Goal: Information Seeking & Learning: Learn about a topic

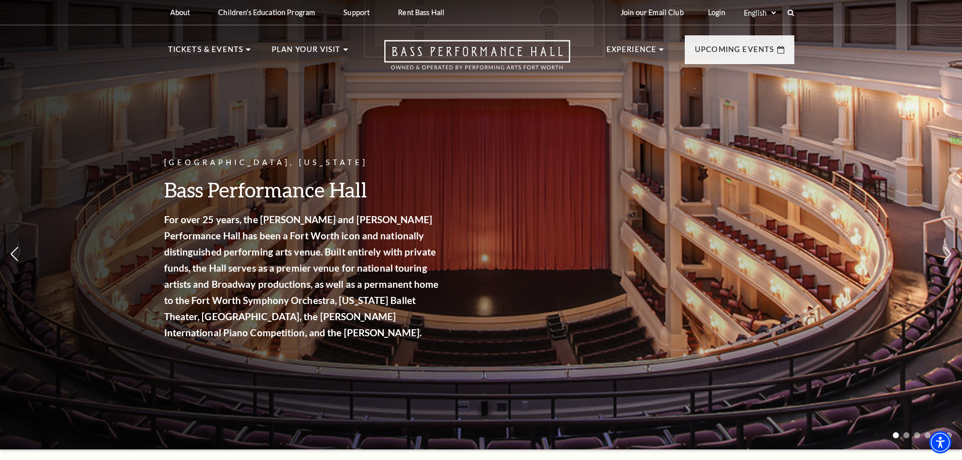
drag, startPoint x: 150, startPoint y: 156, endPoint x: 89, endPoint y: 204, distance: 77.2
click at [89, 204] on div "Fort Worth, Texas Bass Performance Hall For over 25 years, the Nancy Lee and Pe…" at bounding box center [481, 222] width 962 height 456
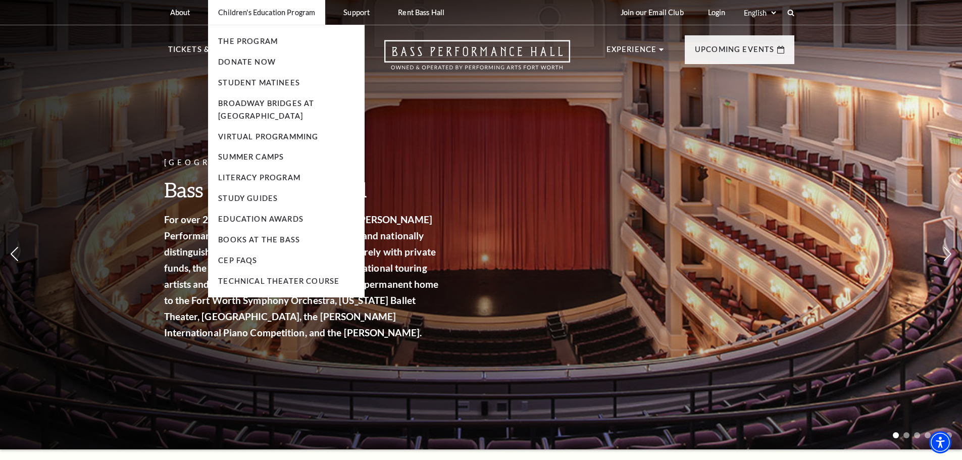
drag, startPoint x: 422, startPoint y: 15, endPoint x: 234, endPoint y: 5, distance: 187.7
click at [234, 5] on li "Children's Education Program The Program Donate Now Student Matinees Broadway B…" at bounding box center [266, 12] width 117 height 25
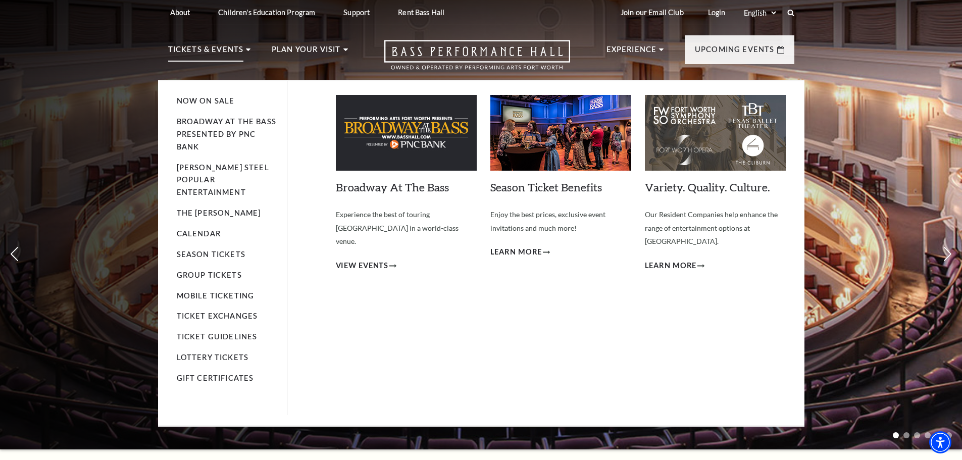
click at [208, 228] on li "Calendar" at bounding box center [227, 234] width 101 height 13
click at [204, 229] on link "Calendar" at bounding box center [199, 233] width 44 height 9
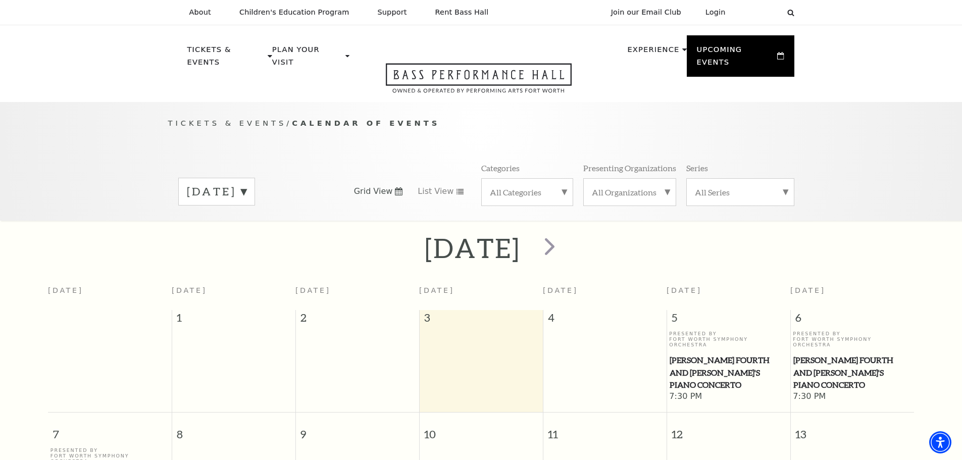
click at [247, 184] on label "[DATE]" at bounding box center [217, 192] width 60 height 16
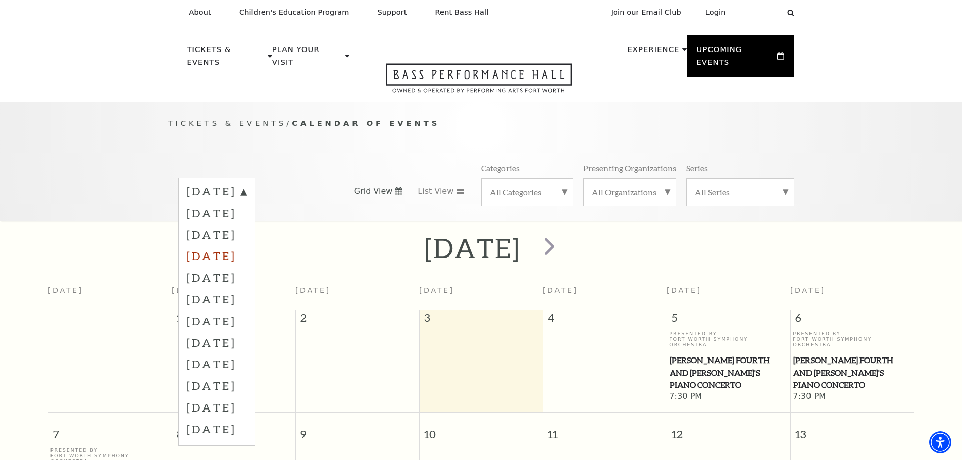
click at [247, 245] on label "[DATE]" at bounding box center [217, 256] width 60 height 22
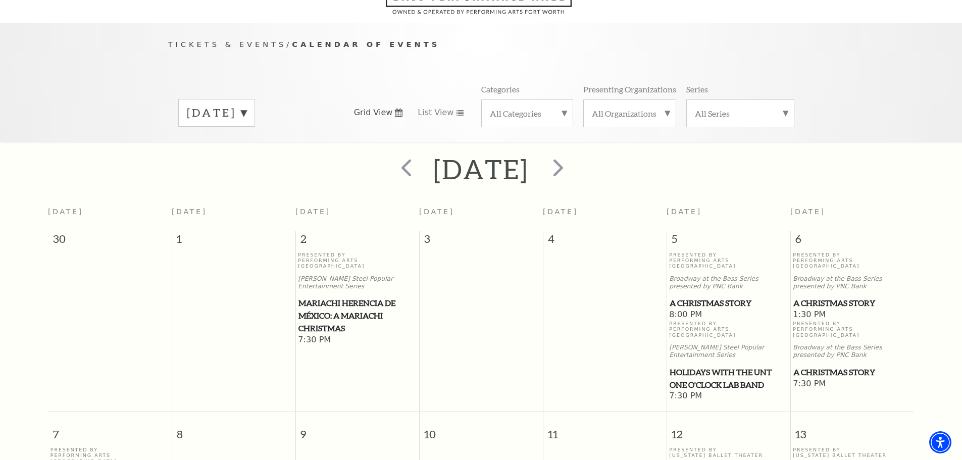
scroll to position [89, 0]
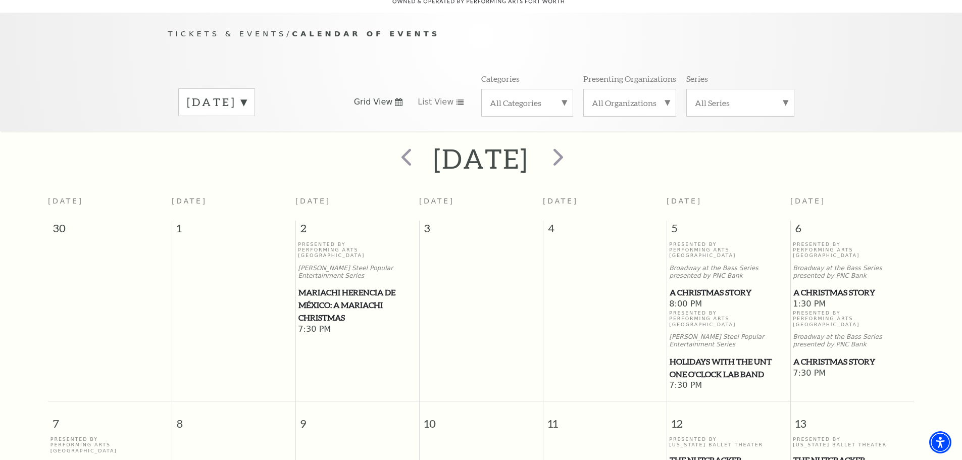
click at [247, 94] on label "[DATE]" at bounding box center [217, 102] width 60 height 16
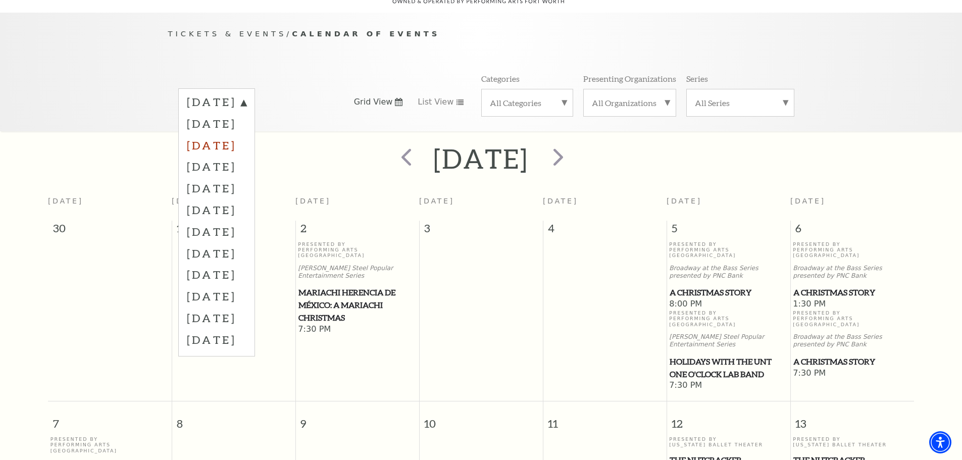
click at [247, 134] on label "[DATE]" at bounding box center [217, 145] width 60 height 22
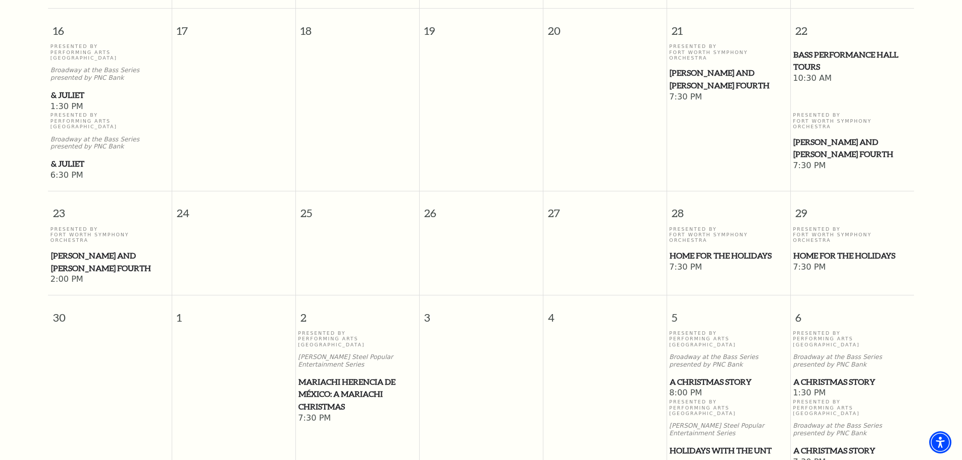
scroll to position [847, 0]
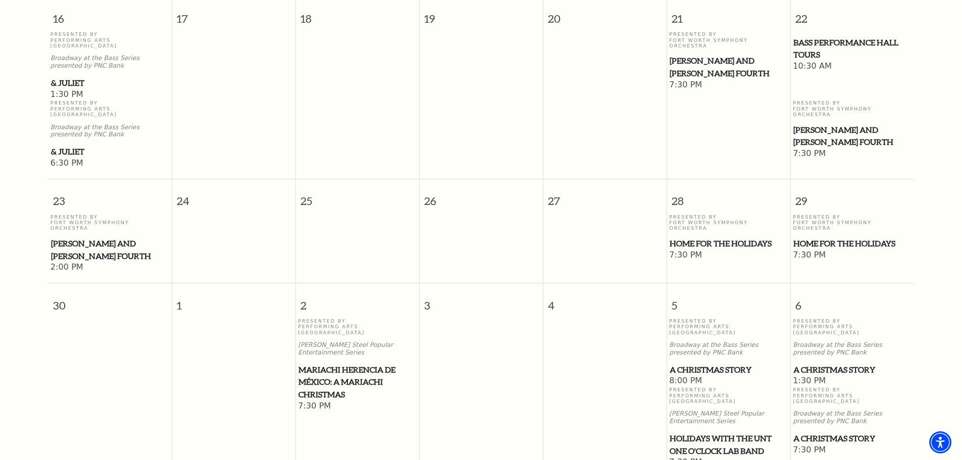
click at [737, 364] on span "A Christmas Story" at bounding box center [729, 370] width 118 height 13
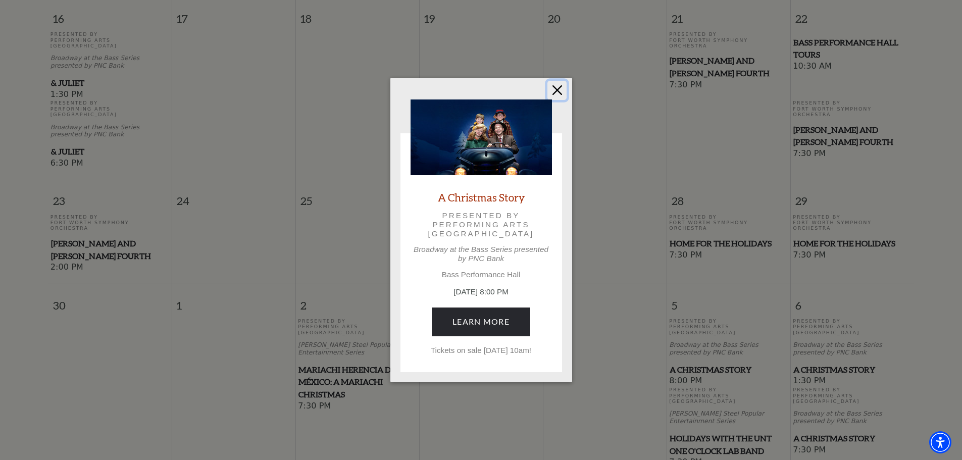
click at [560, 83] on button "Close" at bounding box center [557, 90] width 19 height 19
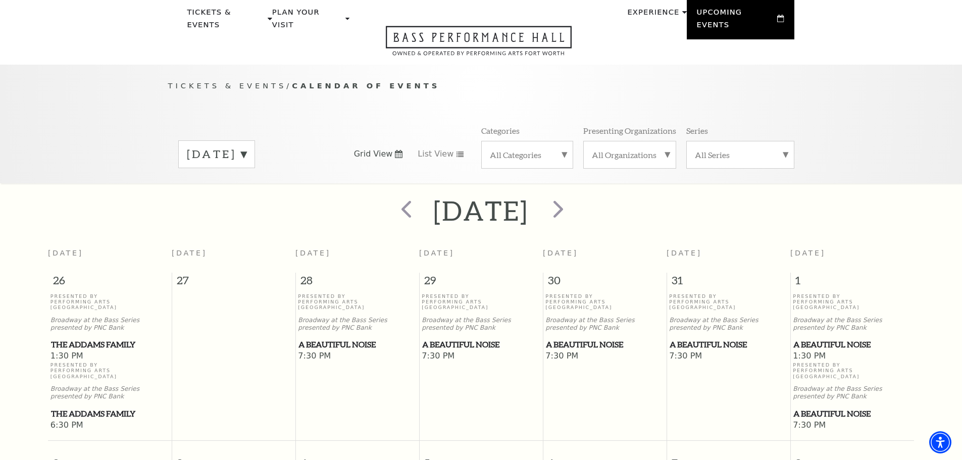
scroll to position [0, 0]
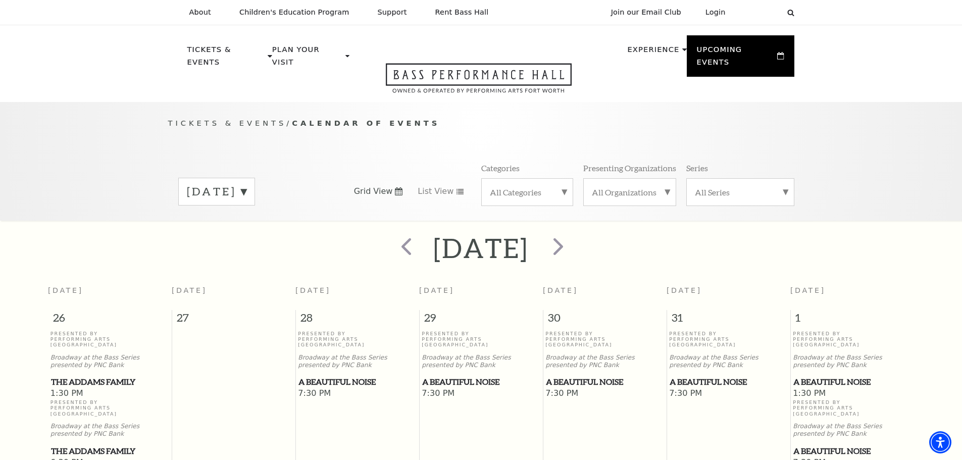
click at [247, 184] on label "[DATE]" at bounding box center [217, 192] width 60 height 16
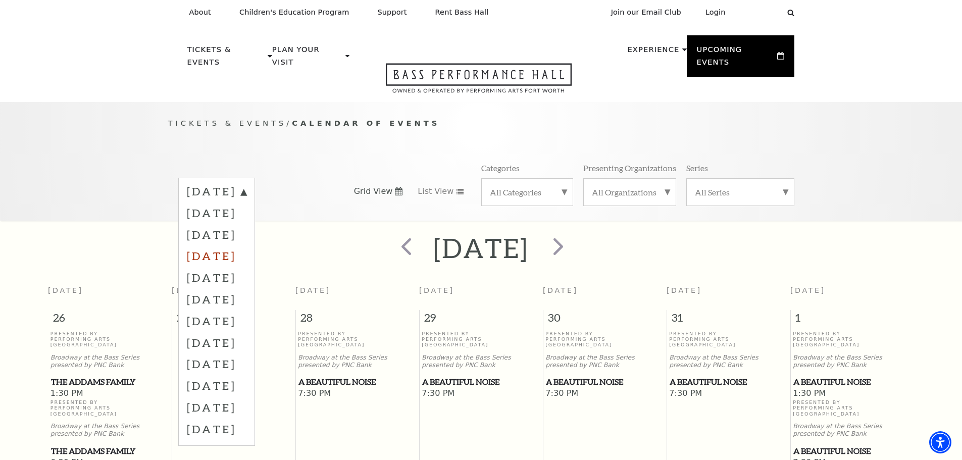
click at [247, 245] on label "[DATE]" at bounding box center [217, 256] width 60 height 22
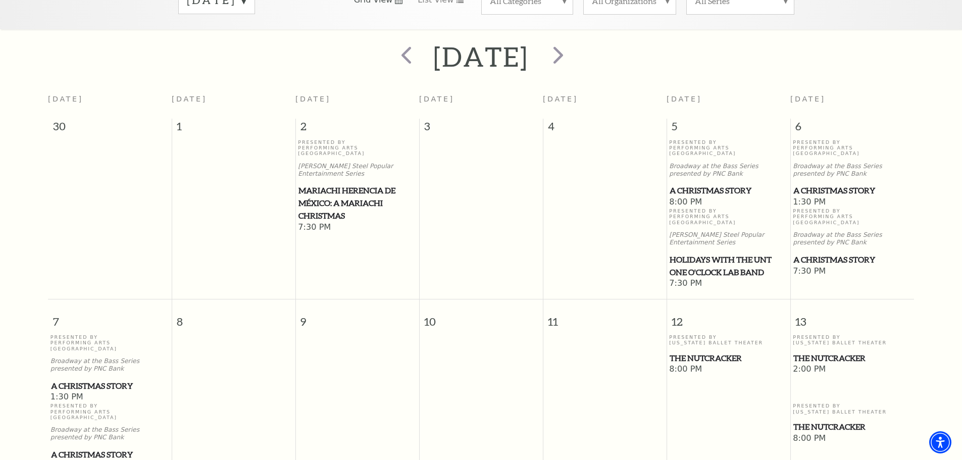
scroll to position [190, 0]
click at [845, 255] on span "A Christmas Story" at bounding box center [853, 261] width 118 height 13
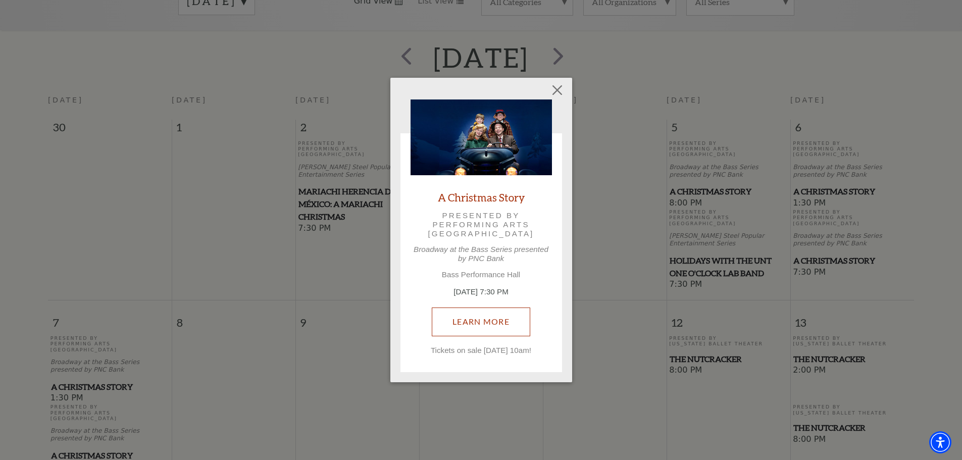
click at [515, 324] on link "Learn More" at bounding box center [481, 322] width 99 height 28
click at [553, 90] on button "Close" at bounding box center [557, 90] width 19 height 19
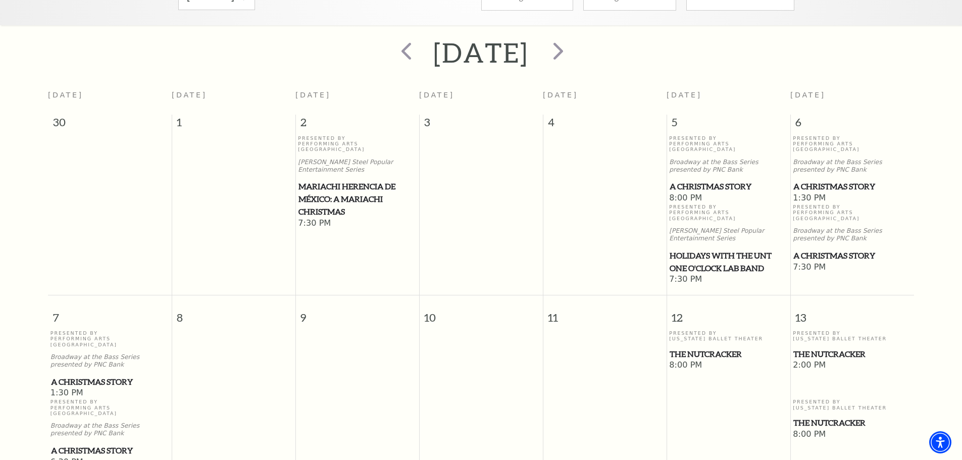
scroll to position [89, 0]
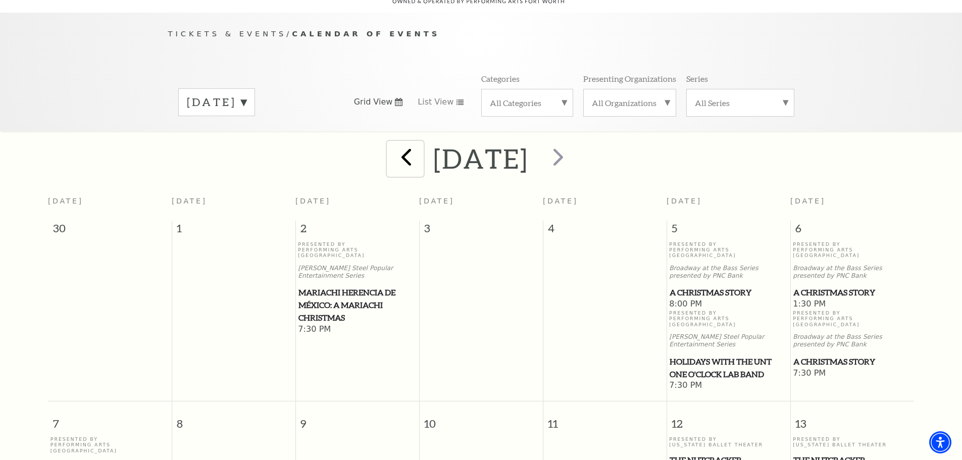
click at [392, 147] on span "prev" at bounding box center [406, 156] width 29 height 29
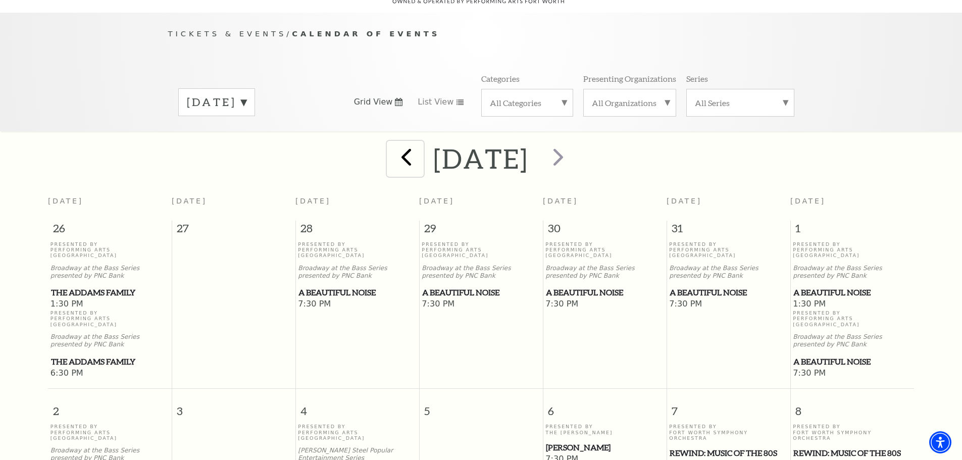
click at [392, 143] on span "prev" at bounding box center [406, 156] width 29 height 29
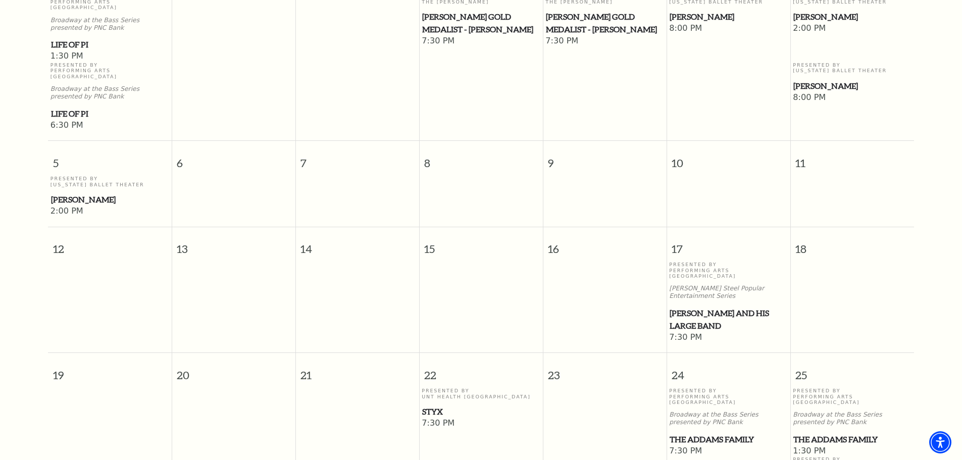
scroll to position [393, 0]
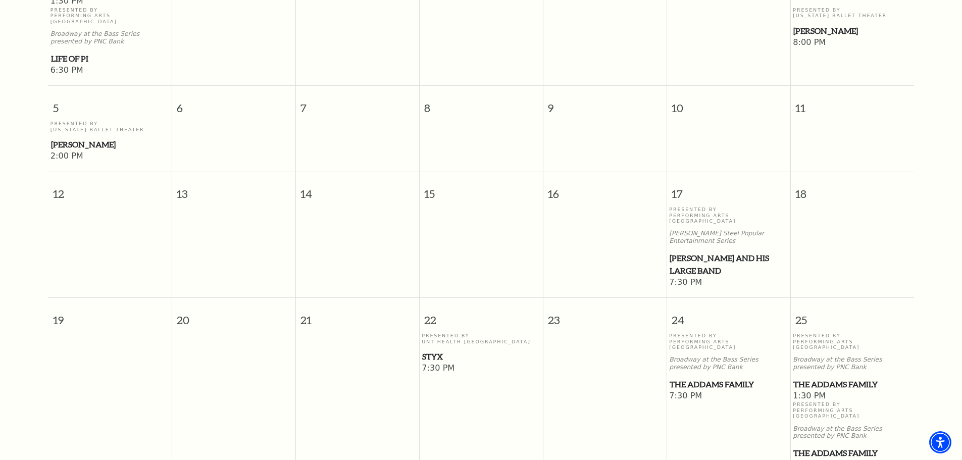
click at [815, 447] on span "The Addams Family" at bounding box center [853, 453] width 118 height 13
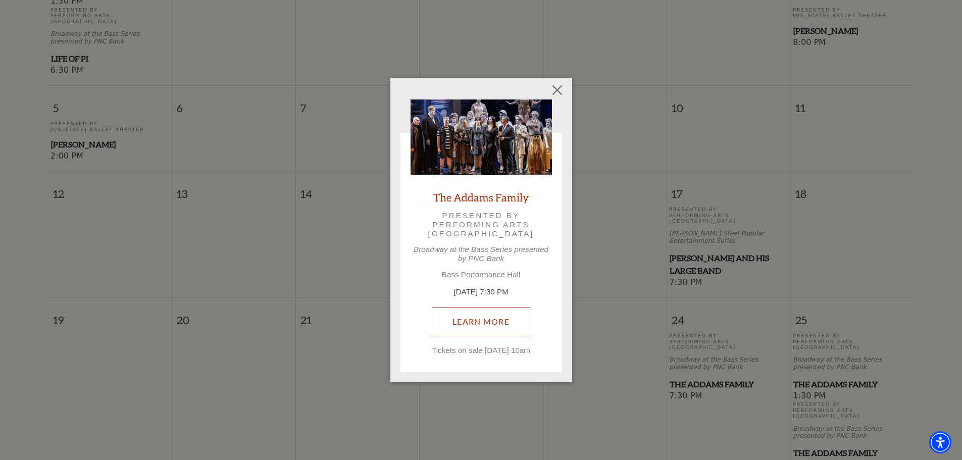
click at [505, 319] on link "Learn More" at bounding box center [481, 322] width 99 height 28
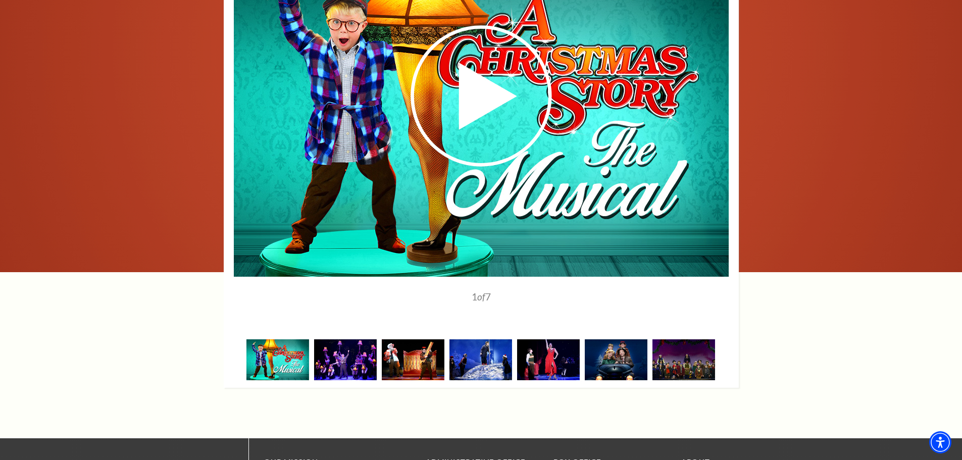
scroll to position [1313, 0]
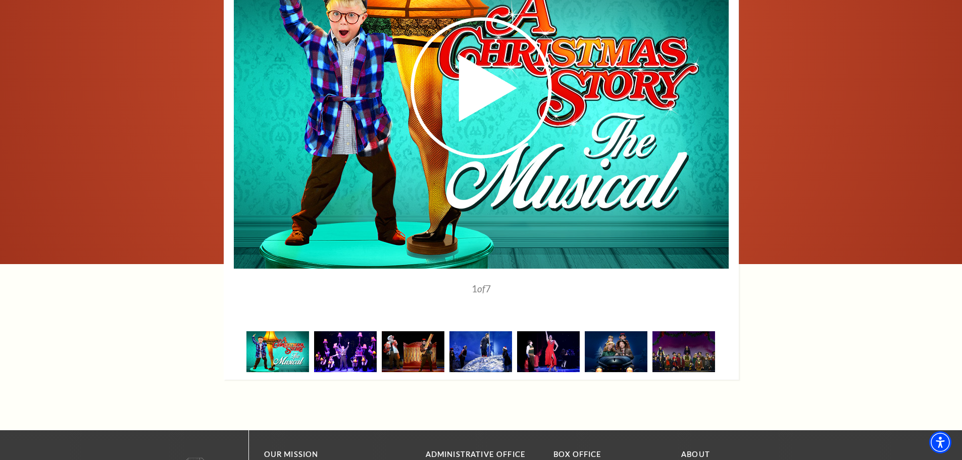
click at [352, 340] on img at bounding box center [345, 351] width 63 height 41
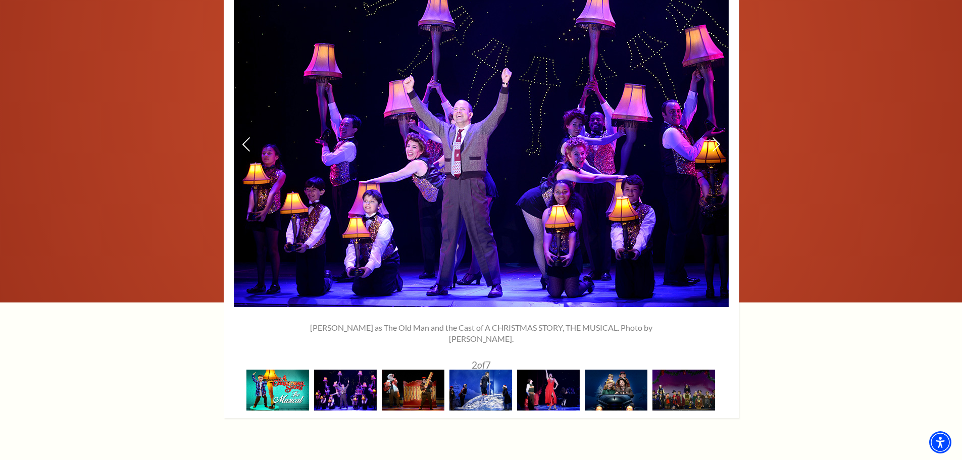
scroll to position [1212, 0]
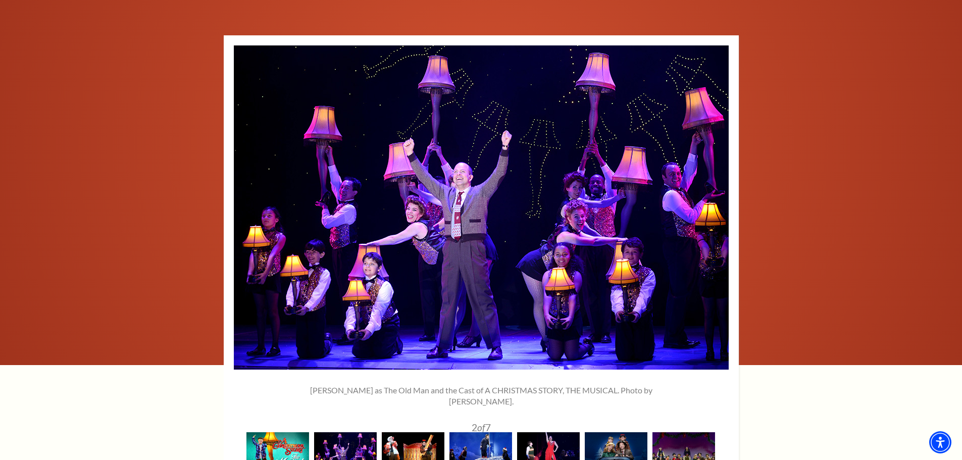
click at [411, 441] on img at bounding box center [413, 452] width 63 height 41
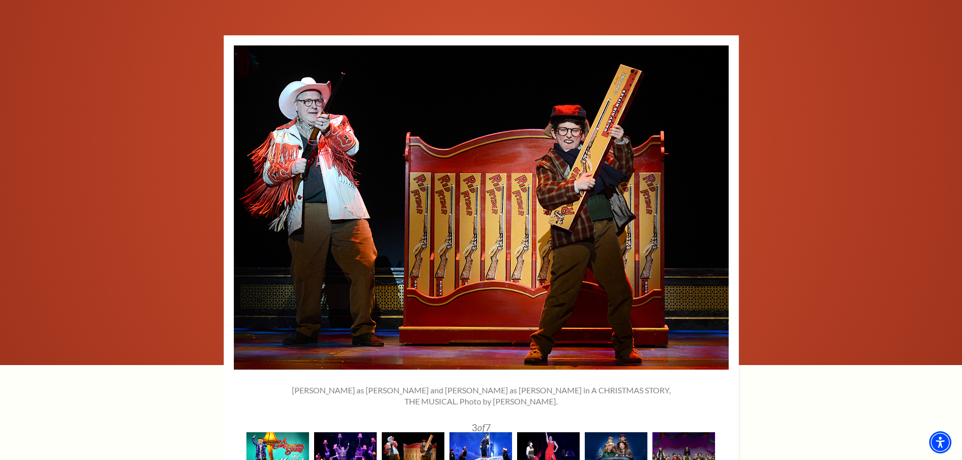
click at [479, 446] on img at bounding box center [481, 452] width 63 height 41
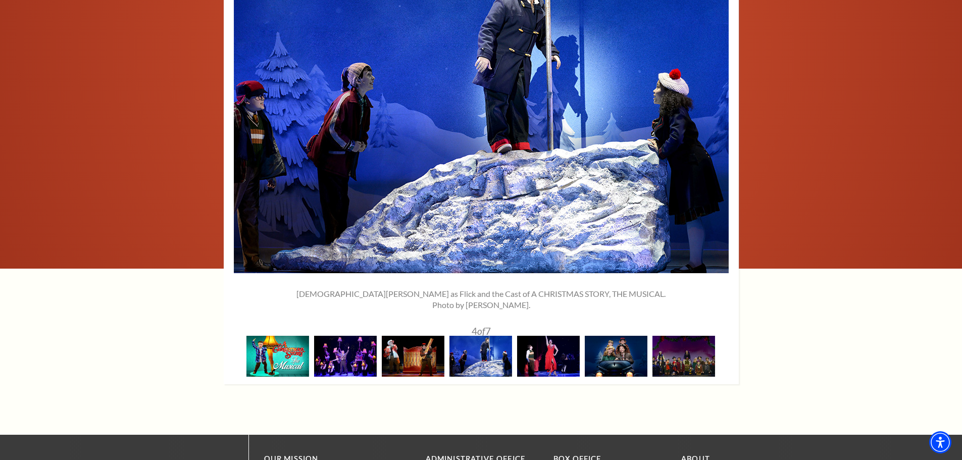
scroll to position [1313, 0]
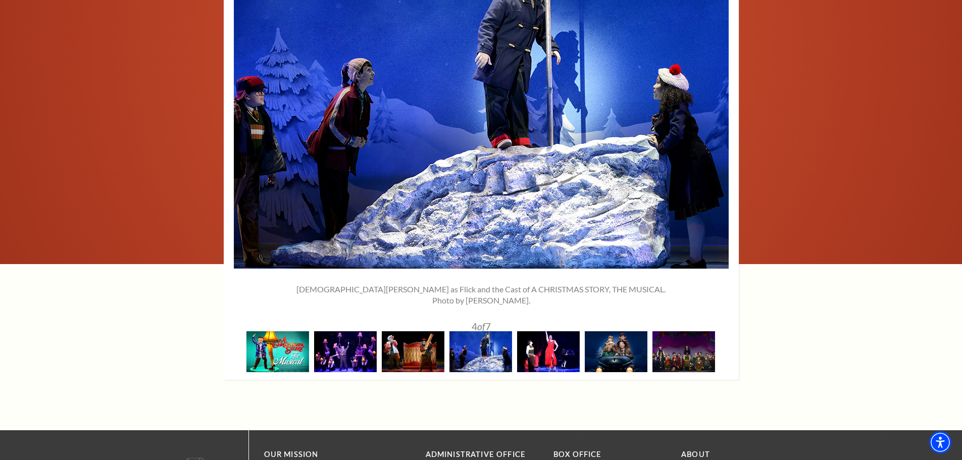
click at [561, 339] on img at bounding box center [548, 351] width 63 height 41
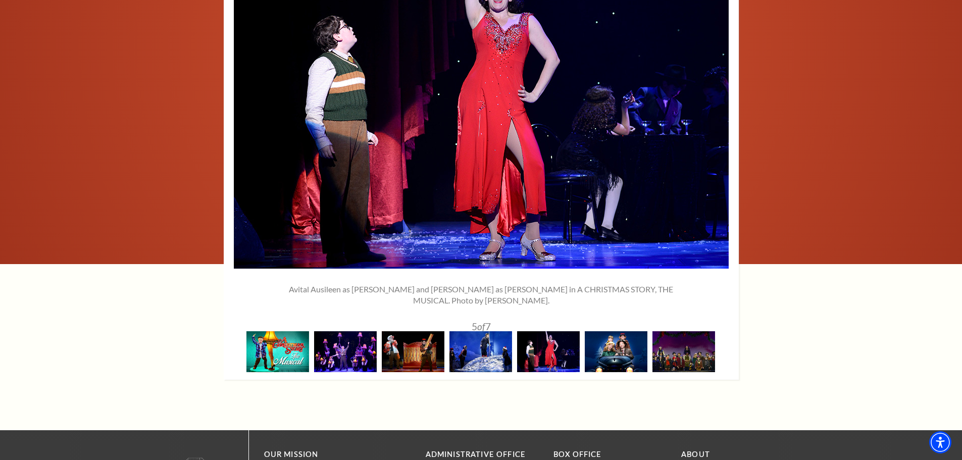
click at [611, 346] on img at bounding box center [616, 351] width 63 height 41
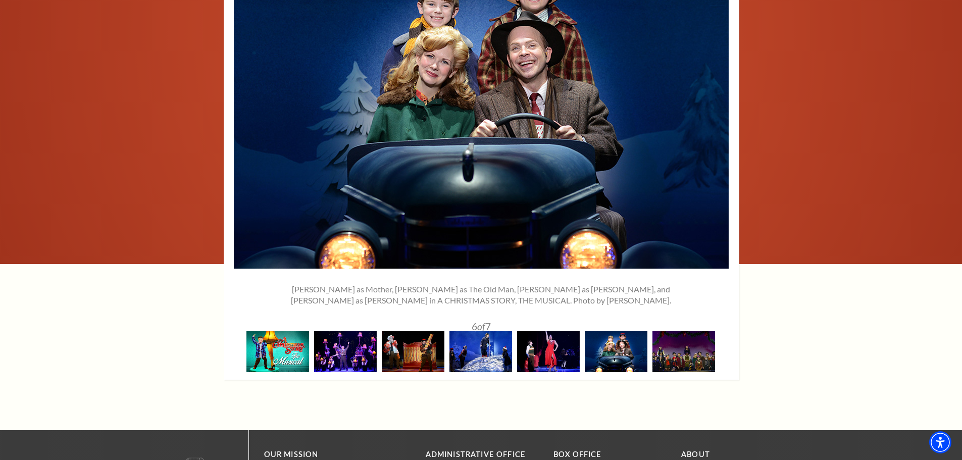
scroll to position [1263, 0]
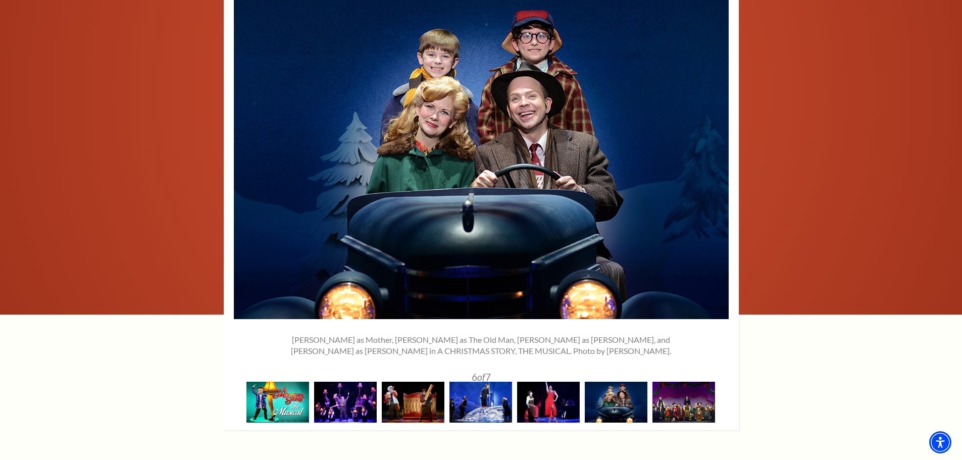
click at [663, 382] on img at bounding box center [684, 402] width 63 height 41
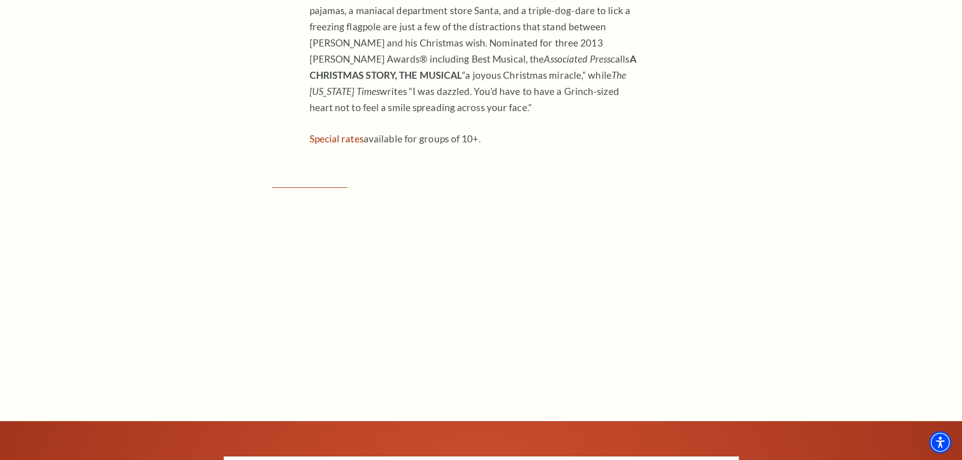
scroll to position [718, 0]
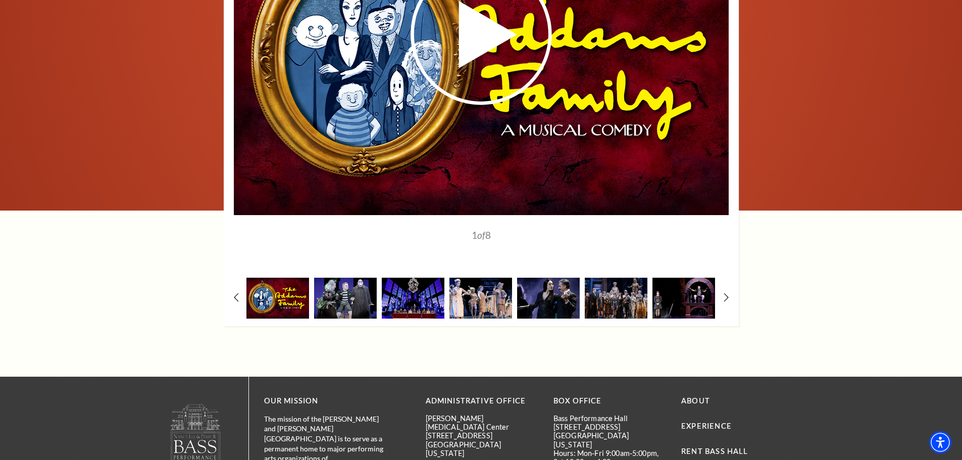
scroll to position [1364, 0]
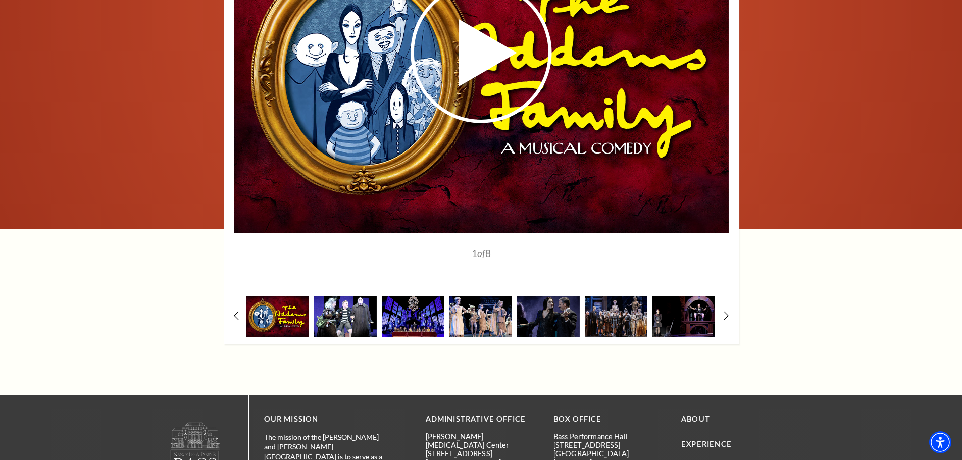
click at [358, 319] on img at bounding box center [345, 316] width 63 height 41
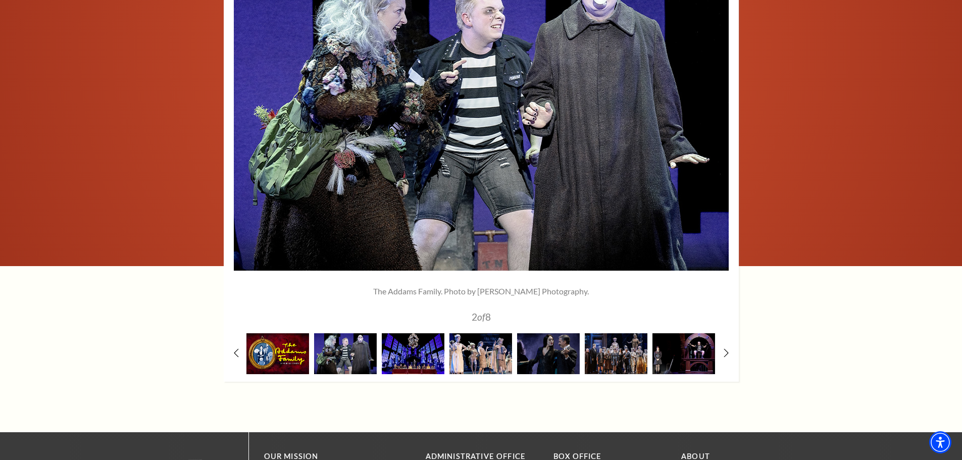
scroll to position [1263, 0]
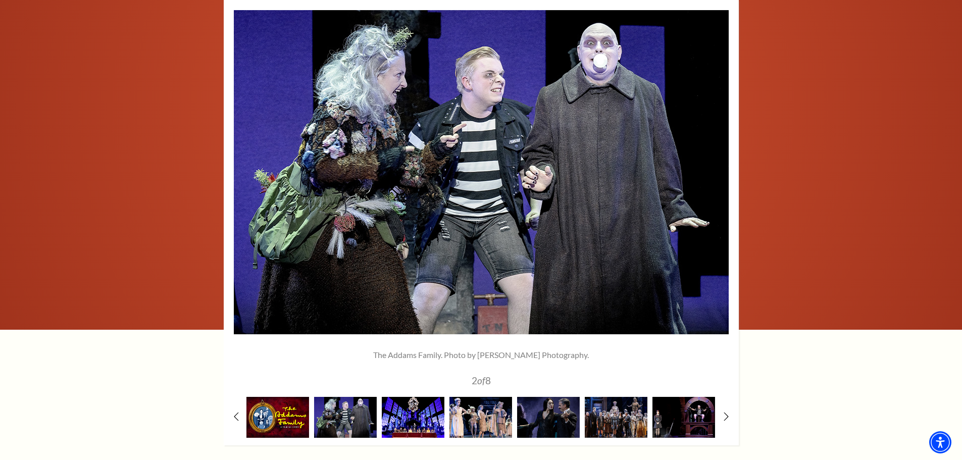
click at [402, 414] on img at bounding box center [413, 417] width 63 height 41
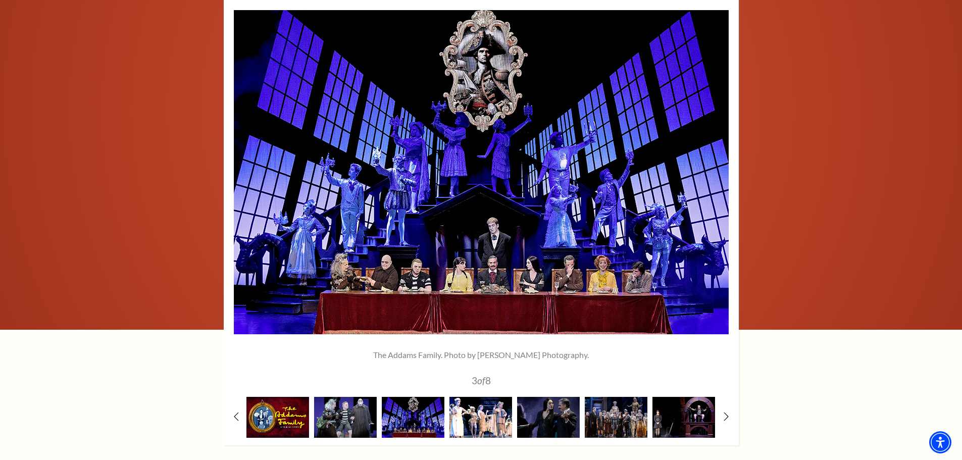
click at [479, 422] on img at bounding box center [481, 417] width 63 height 41
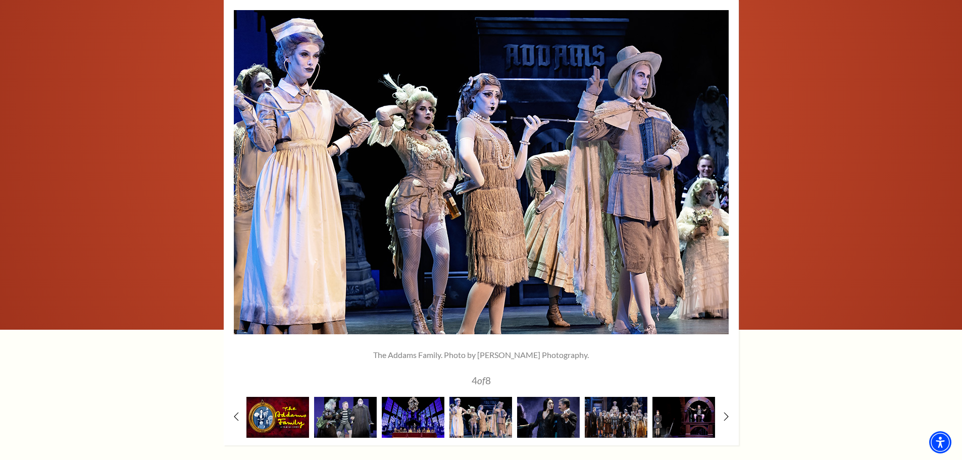
click at [546, 422] on img at bounding box center [548, 417] width 63 height 41
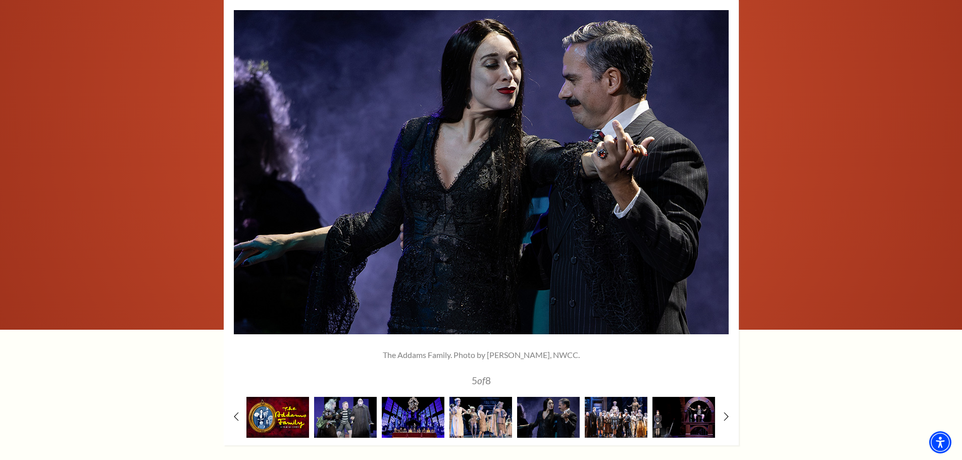
click at [591, 421] on img at bounding box center [616, 417] width 63 height 41
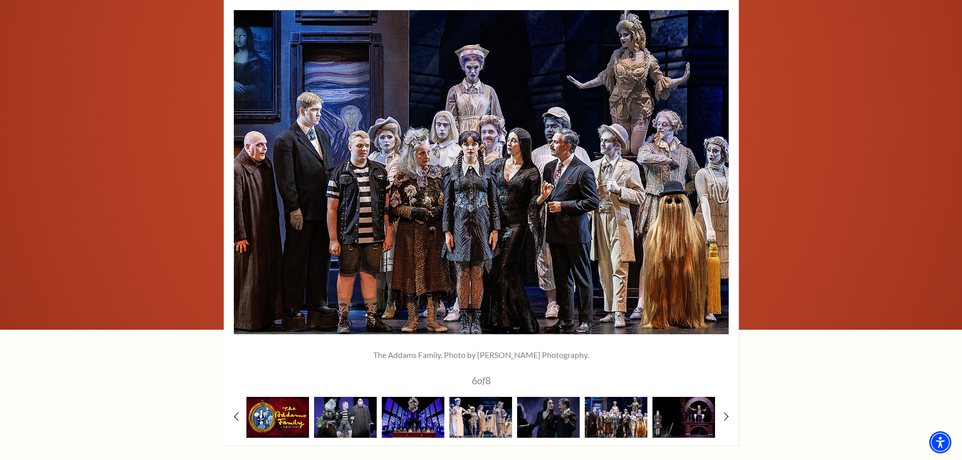
click at [621, 420] on img at bounding box center [616, 417] width 63 height 41
click at [727, 417] on icon at bounding box center [726, 417] width 7 height 11
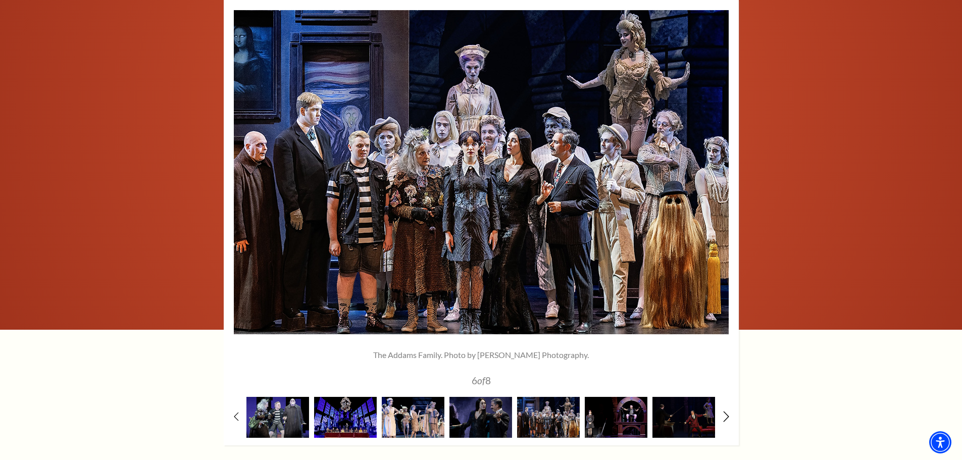
click at [727, 417] on icon at bounding box center [726, 417] width 7 height 11
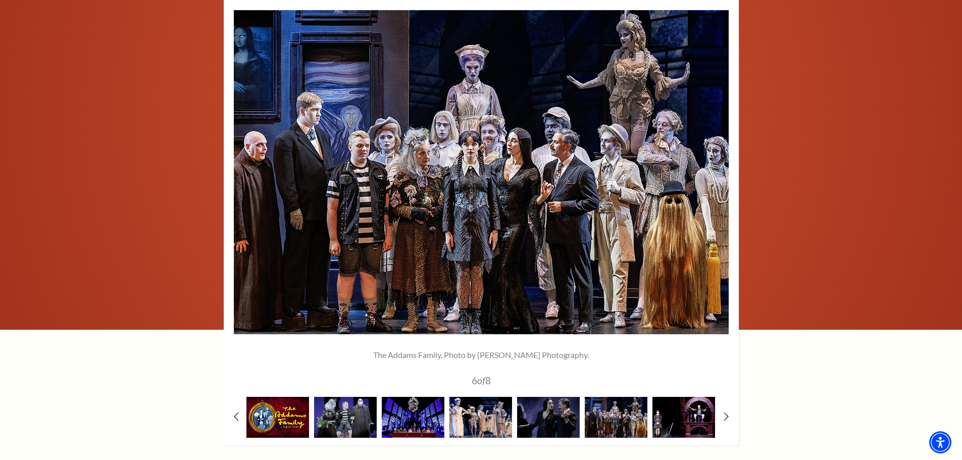
click at [691, 419] on img at bounding box center [684, 417] width 63 height 41
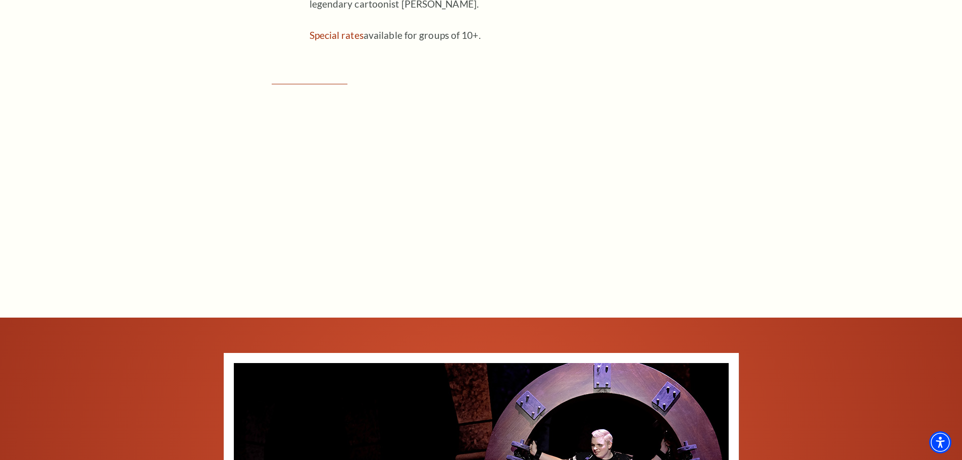
scroll to position [909, 0]
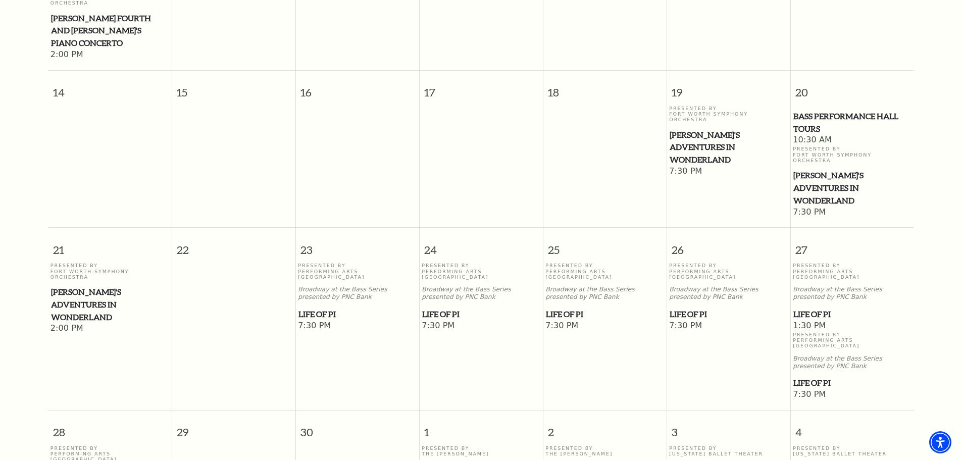
scroll to position [544, 0]
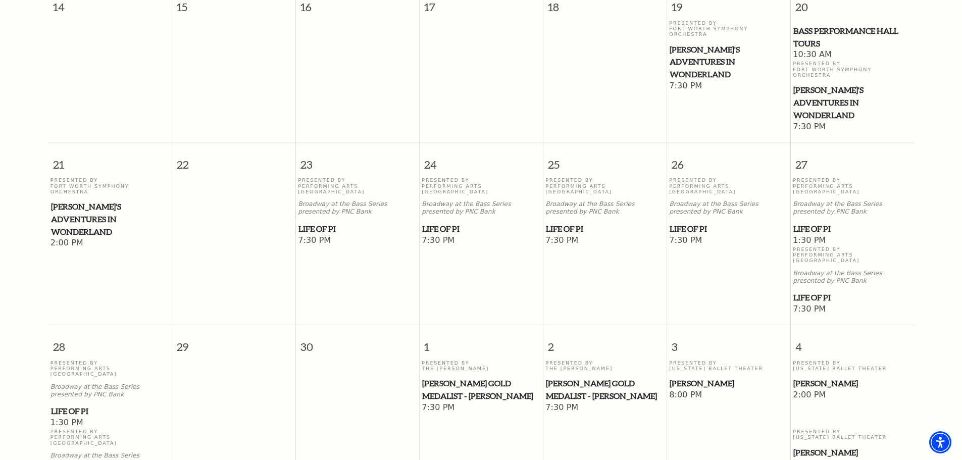
click at [708, 377] on span "[PERSON_NAME]" at bounding box center [729, 383] width 118 height 13
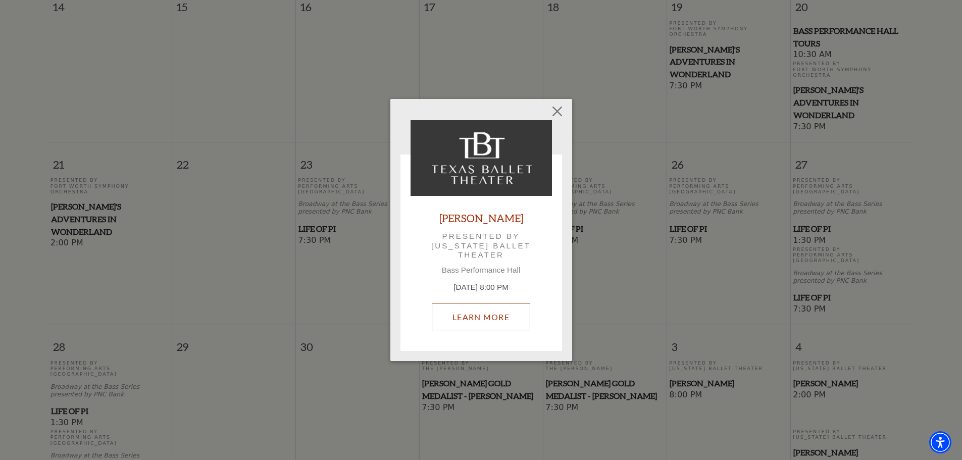
click at [476, 314] on link "Learn More" at bounding box center [481, 317] width 99 height 28
click at [555, 112] on button "Close" at bounding box center [557, 111] width 19 height 19
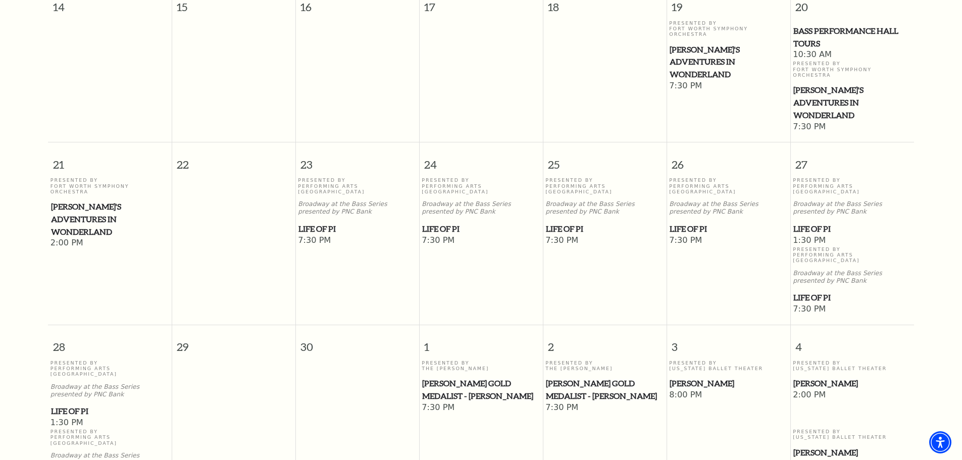
click at [802, 377] on span "[PERSON_NAME]" at bounding box center [853, 383] width 118 height 13
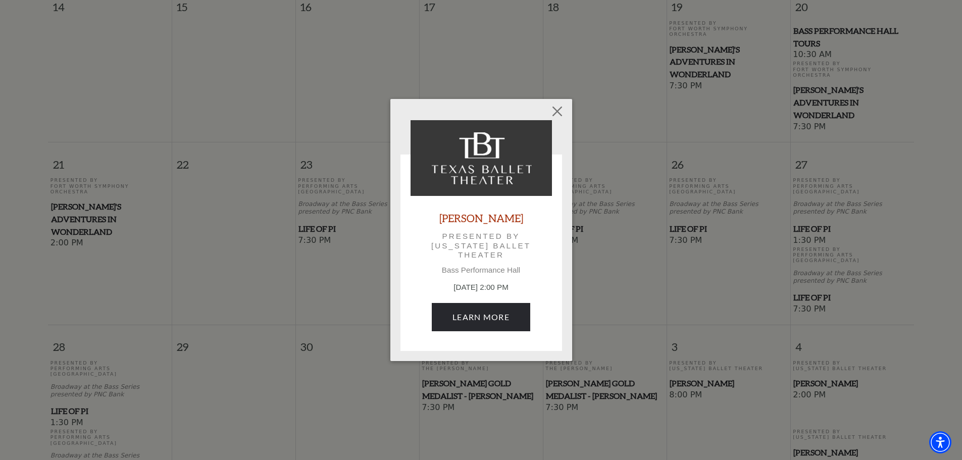
click at [469, 217] on link "[PERSON_NAME]" at bounding box center [482, 218] width 84 height 14
